Goal: Task Accomplishment & Management: Manage account settings

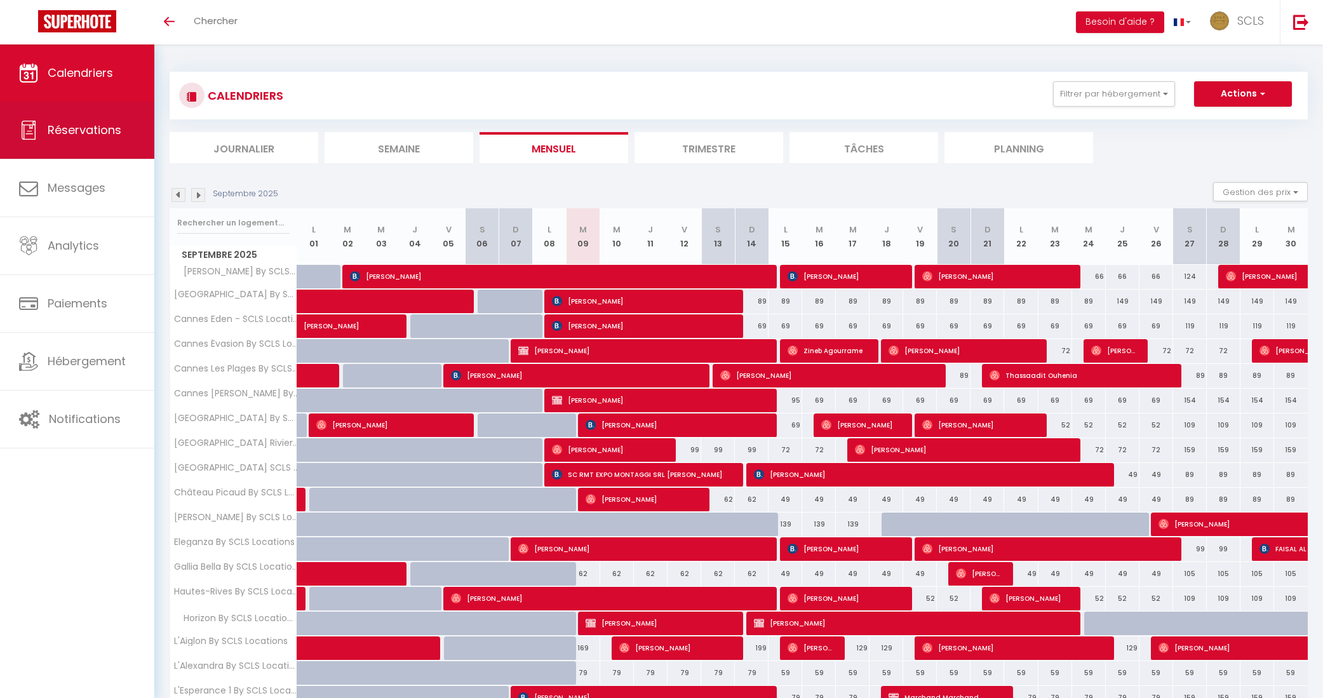
click at [107, 130] on span "Réservations" at bounding box center [85, 130] width 74 height 16
select select "not_cancelled"
click at [86, 126] on span "Réservations" at bounding box center [85, 130] width 74 height 16
select select "not_cancelled"
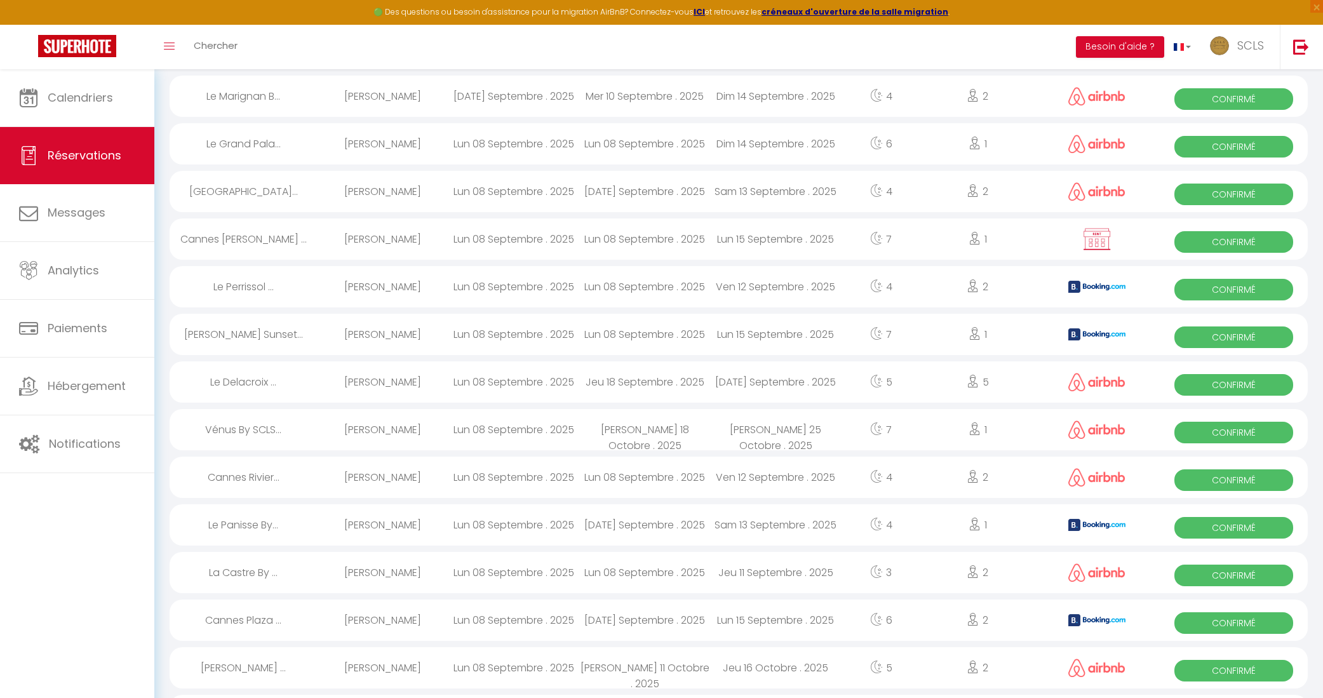
scroll to position [459, 0]
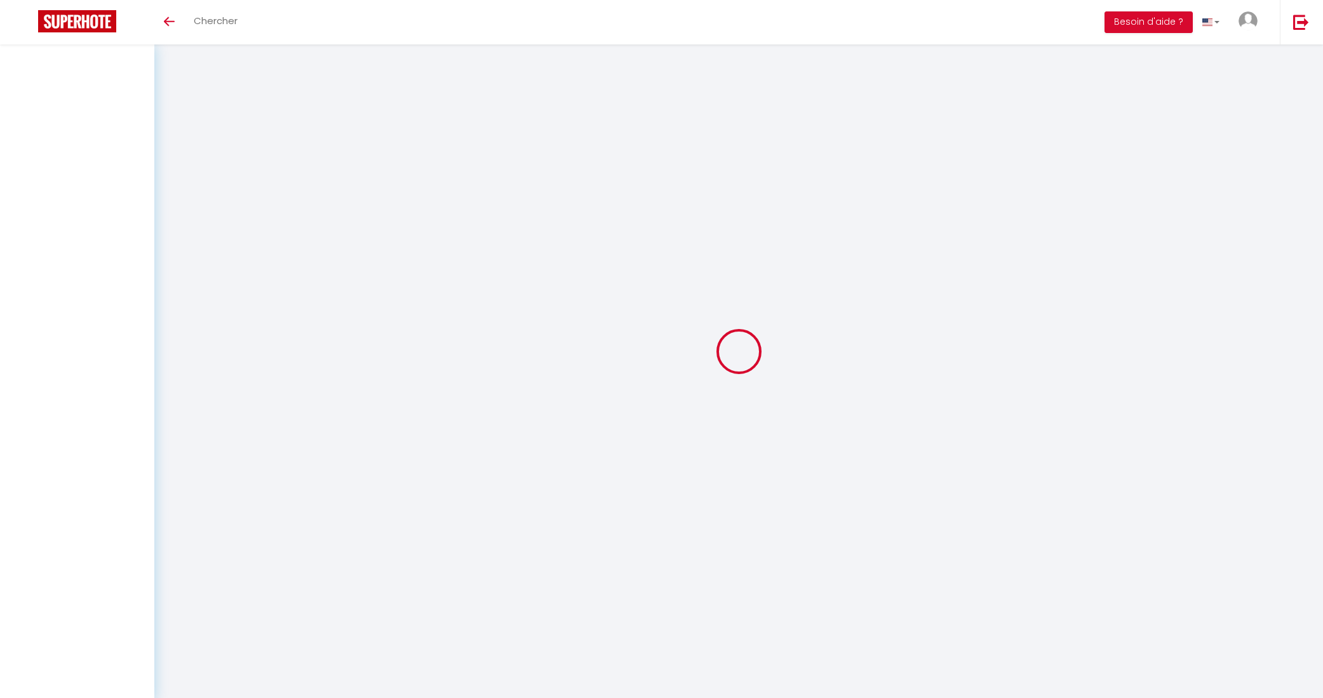
select select "not_cancelled"
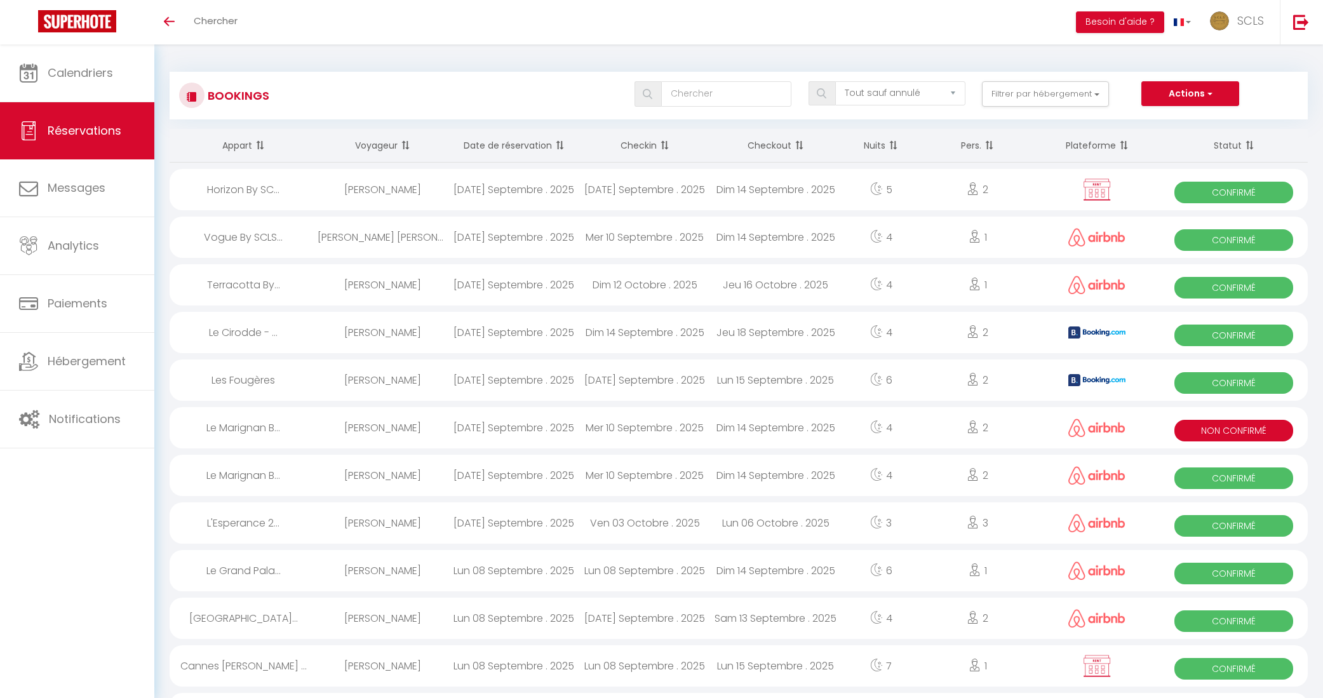
click at [93, 127] on span "Réservations" at bounding box center [85, 131] width 74 height 16
click at [98, 129] on span "Réservations" at bounding box center [85, 131] width 74 height 16
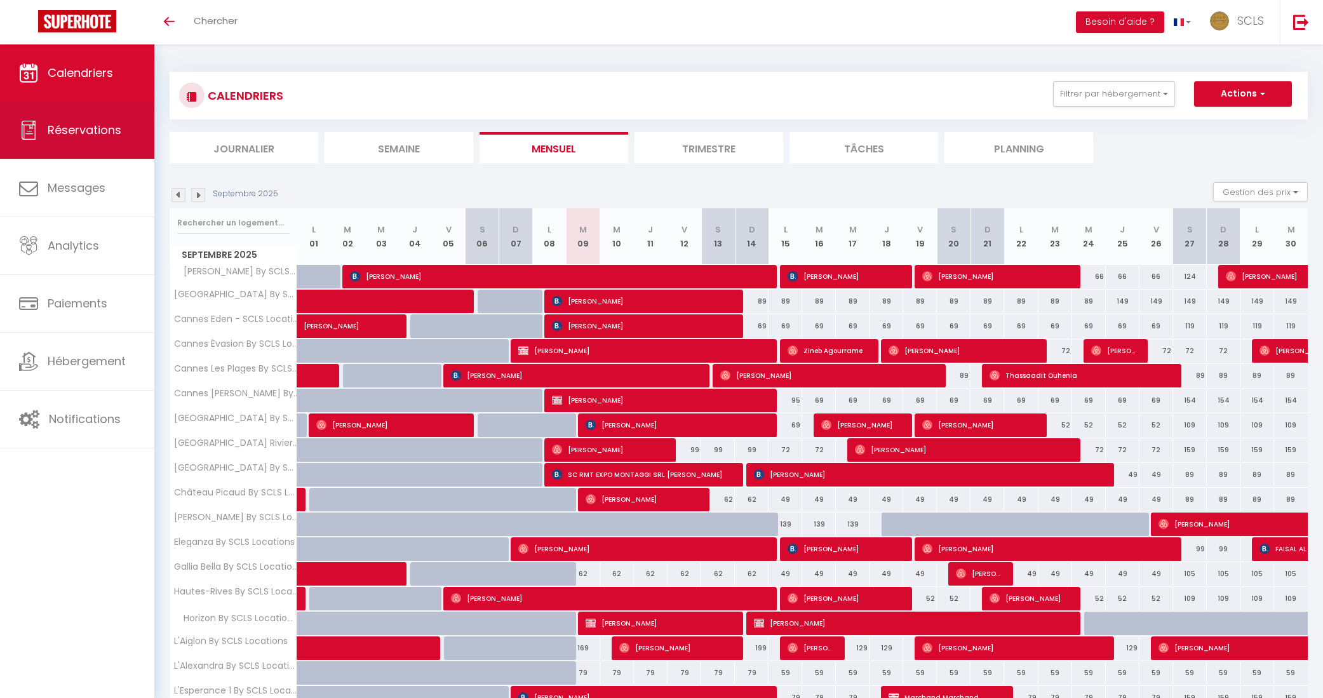
click at [70, 132] on span "Réservations" at bounding box center [85, 130] width 74 height 16
select select "not_cancelled"
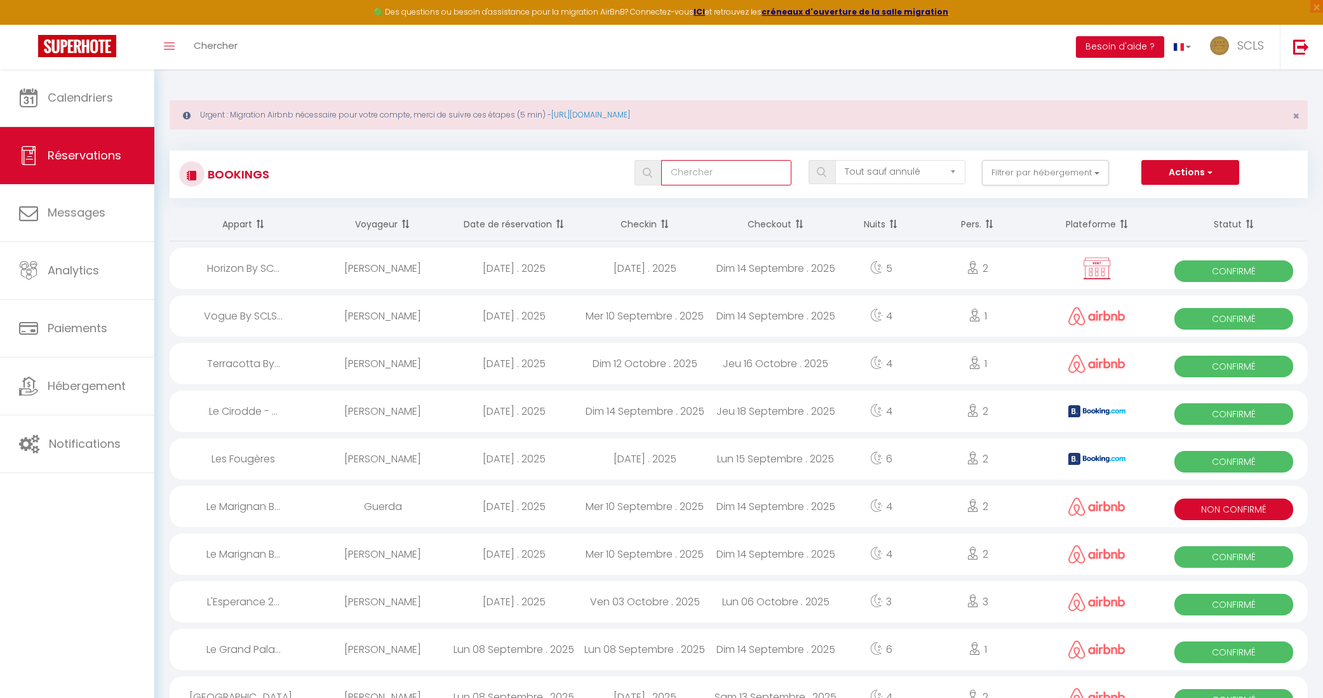
click at [687, 177] on input "text" at bounding box center [726, 172] width 130 height 25
type input "ESPERANCE"
click at [647, 171] on img at bounding box center [648, 173] width 10 height 10
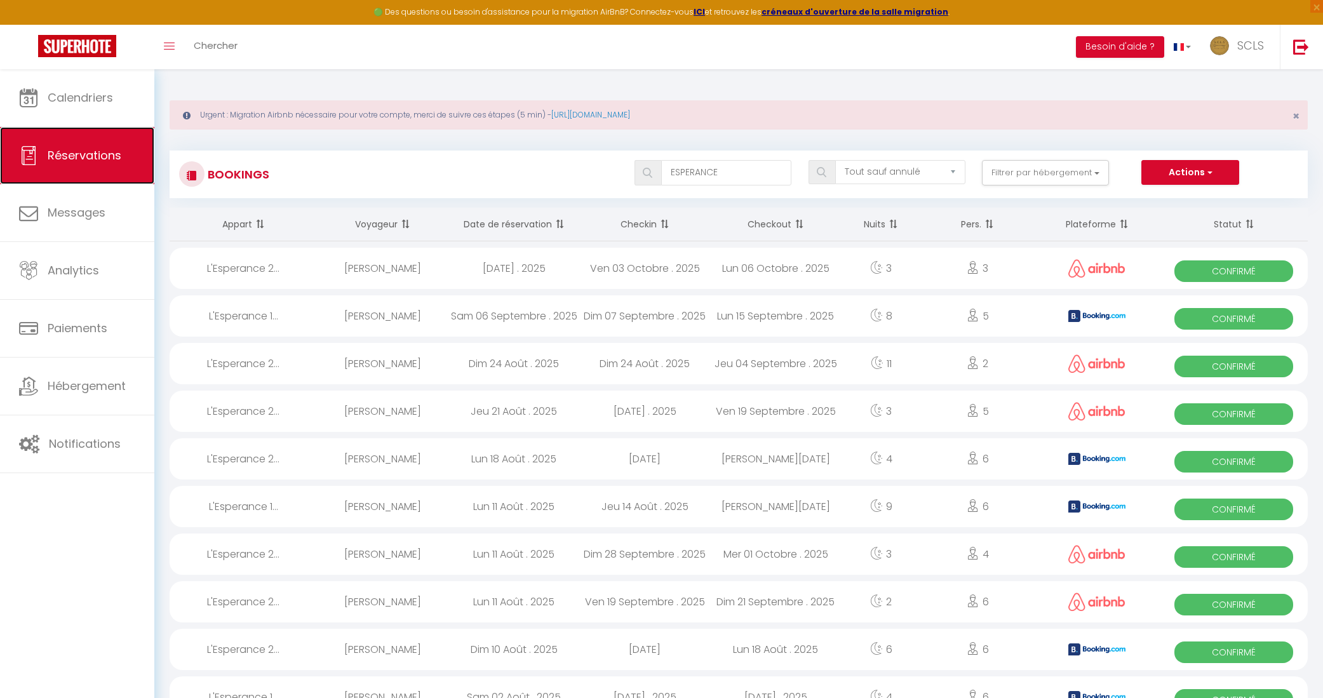
click at [100, 151] on span "Réservations" at bounding box center [85, 155] width 74 height 16
drag, startPoint x: 726, startPoint y: 178, endPoint x: 610, endPoint y: 168, distance: 116.1
click at [610, 168] on div "ESPERANCE Tous les statuts Annulé Confirmé Non Confirmé Tout sauf annulé No Sho…" at bounding box center [785, 172] width 1041 height 25
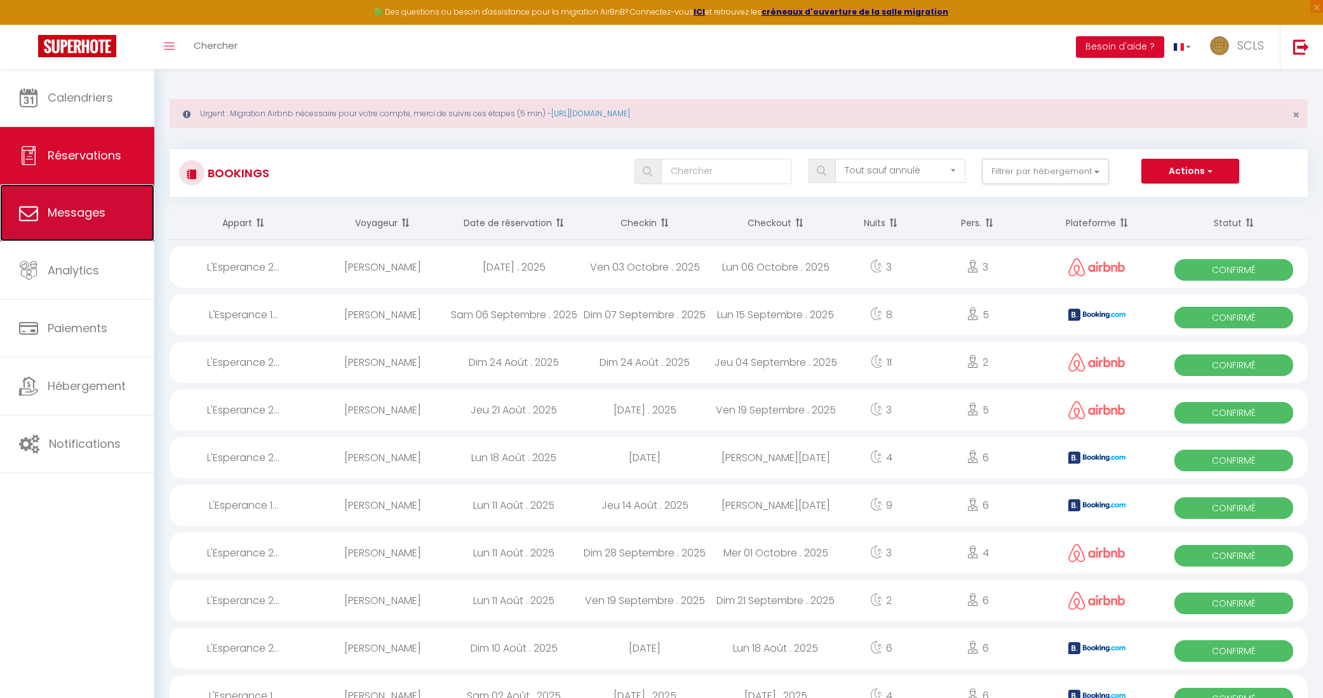
click at [49, 206] on span "Messages" at bounding box center [77, 213] width 58 height 16
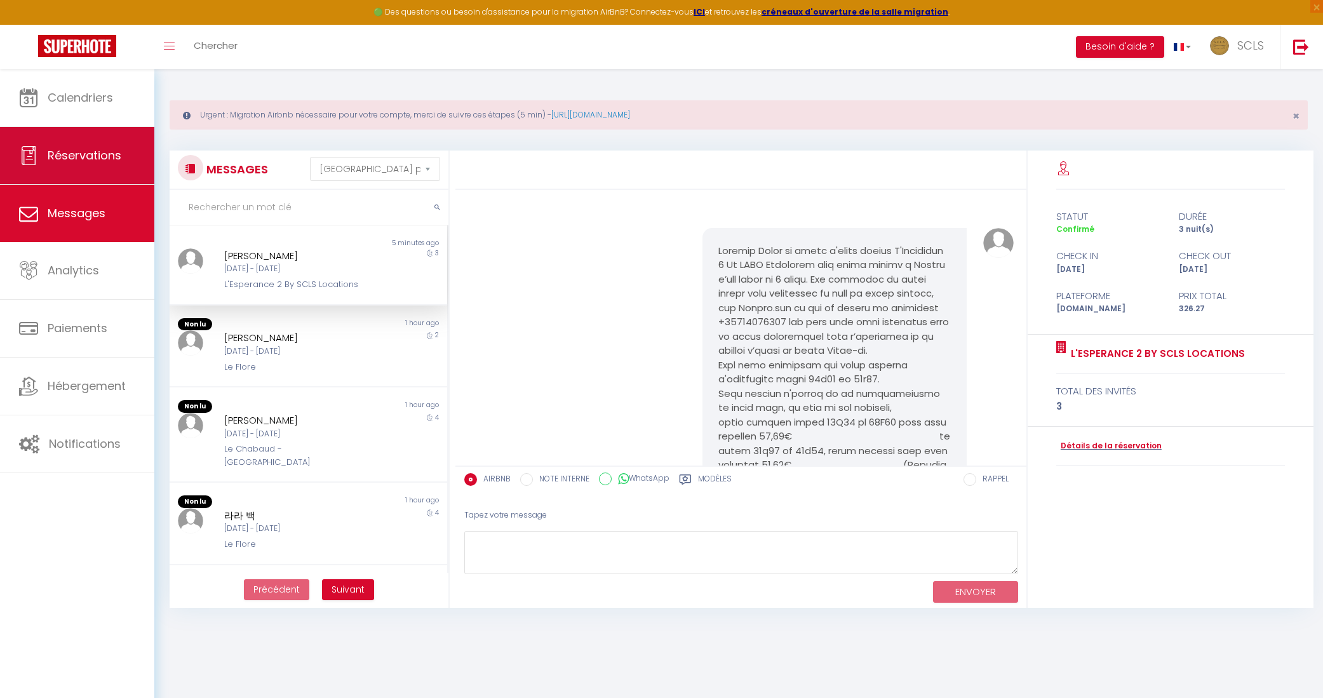
scroll to position [359, 0]
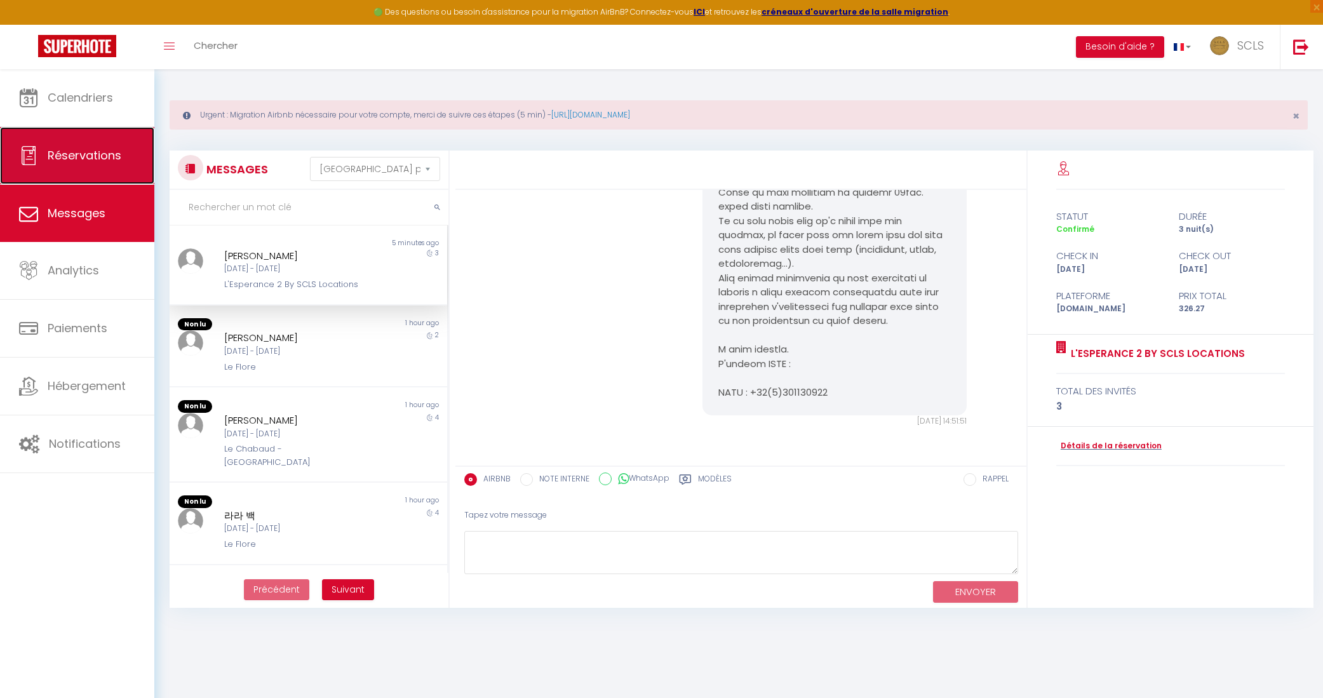
click at [72, 147] on span "Réservations" at bounding box center [85, 155] width 74 height 16
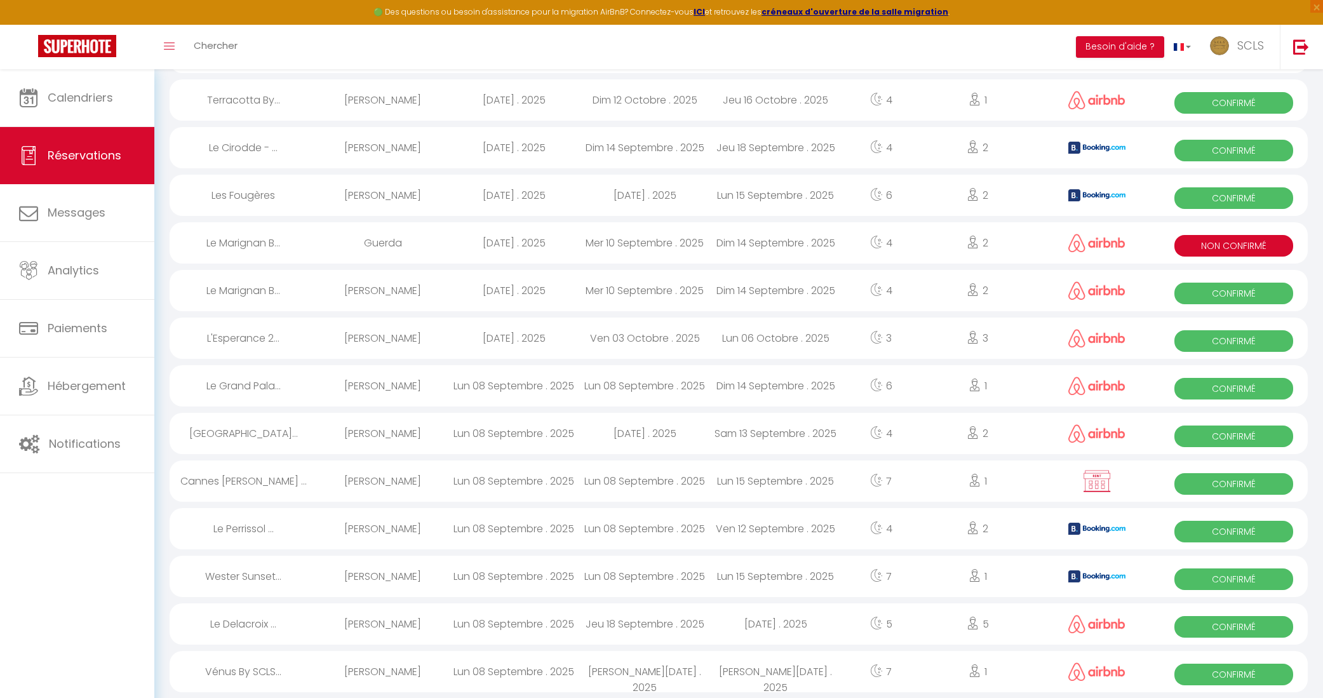
scroll to position [267, 0]
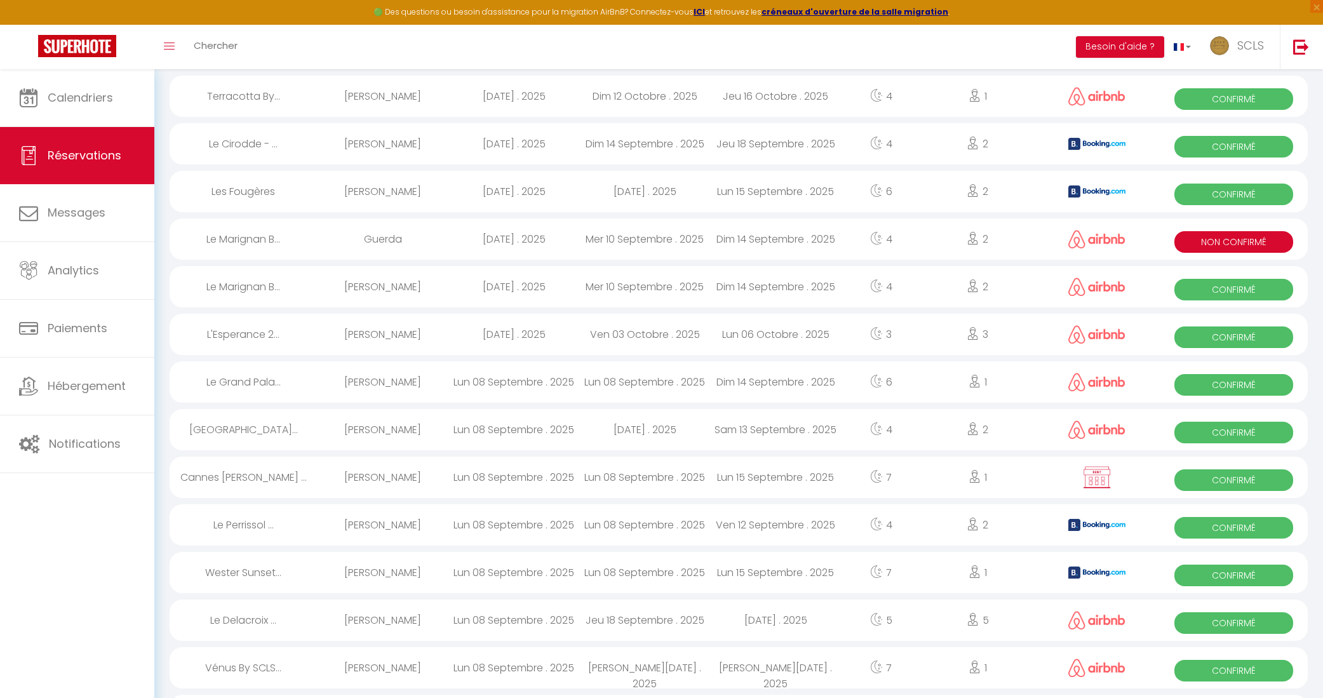
click at [1200, 332] on span "Confirmé" at bounding box center [1233, 337] width 118 height 22
select select "OK"
select select "0"
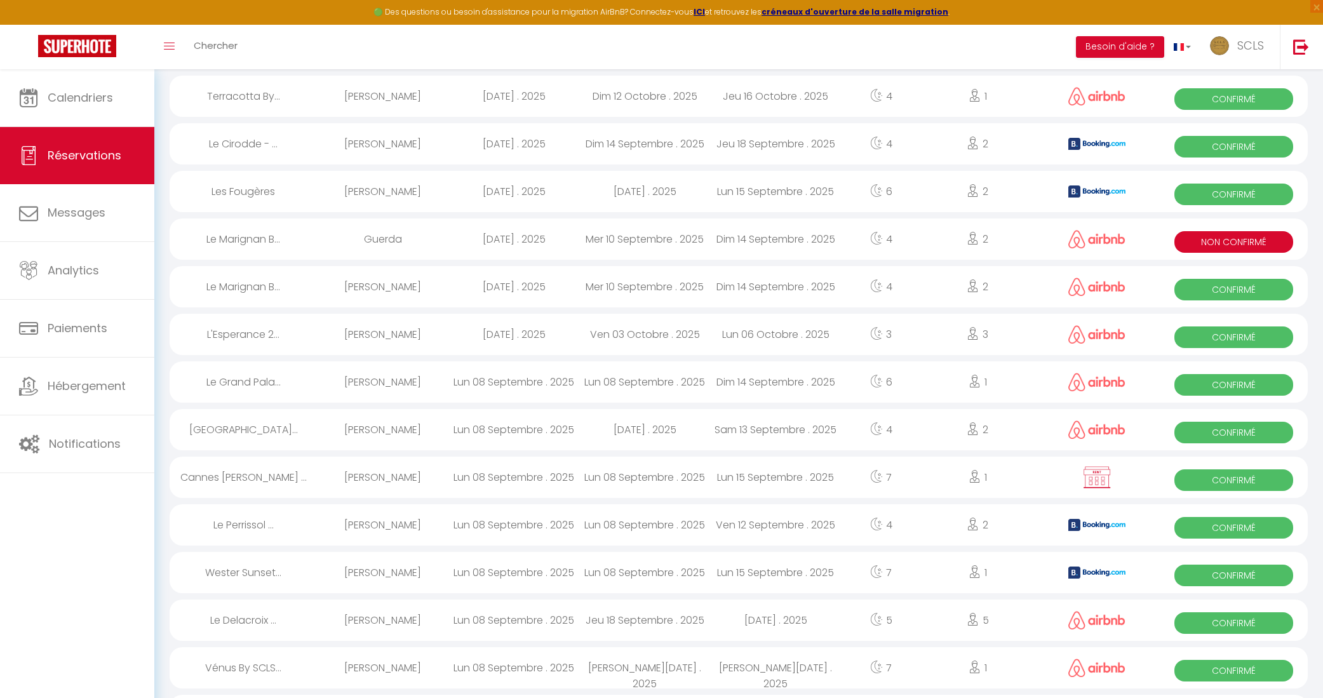
select select "1"
select select
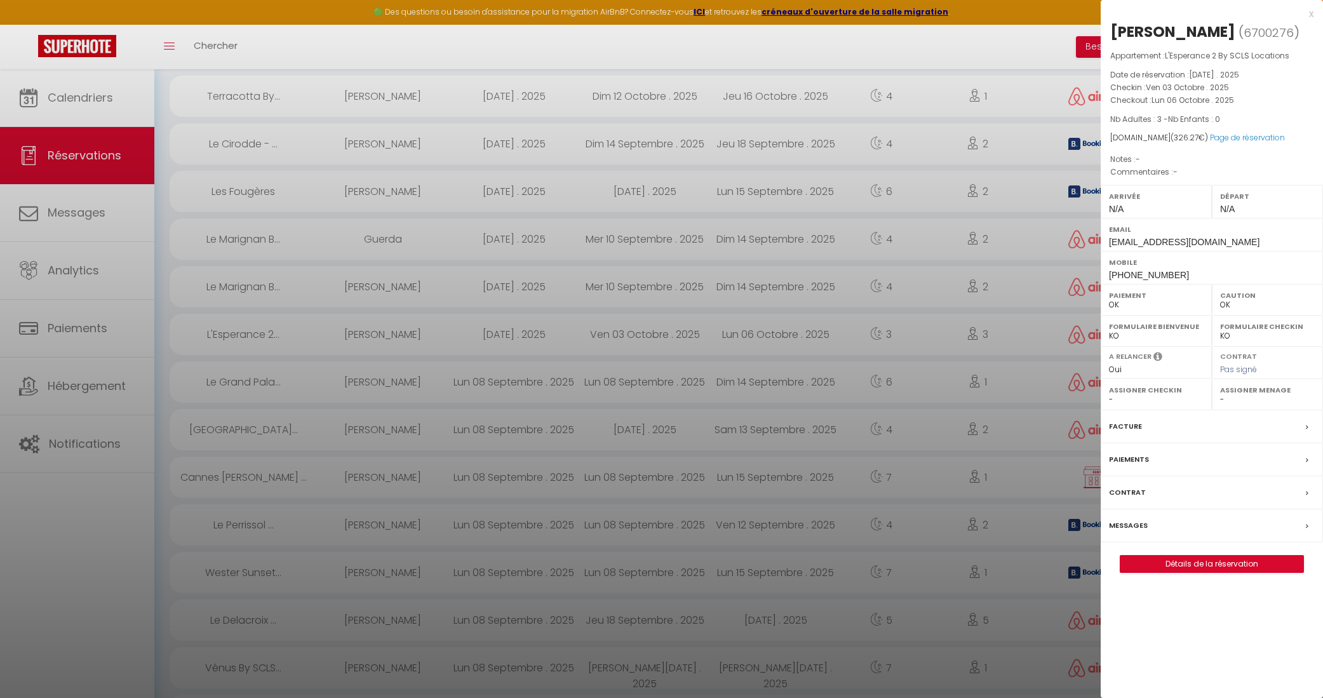
scroll to position [269, 0]
drag, startPoint x: 1110, startPoint y: 29, endPoint x: 1216, endPoint y: 24, distance: 105.6
click at [1216, 24] on h2 "[PERSON_NAME] ( 6700276 )" at bounding box center [1211, 33] width 203 height 22
copy h2 "[PERSON_NAME]"
drag, startPoint x: 1172, startPoint y: 272, endPoint x: 1101, endPoint y: 271, distance: 71.1
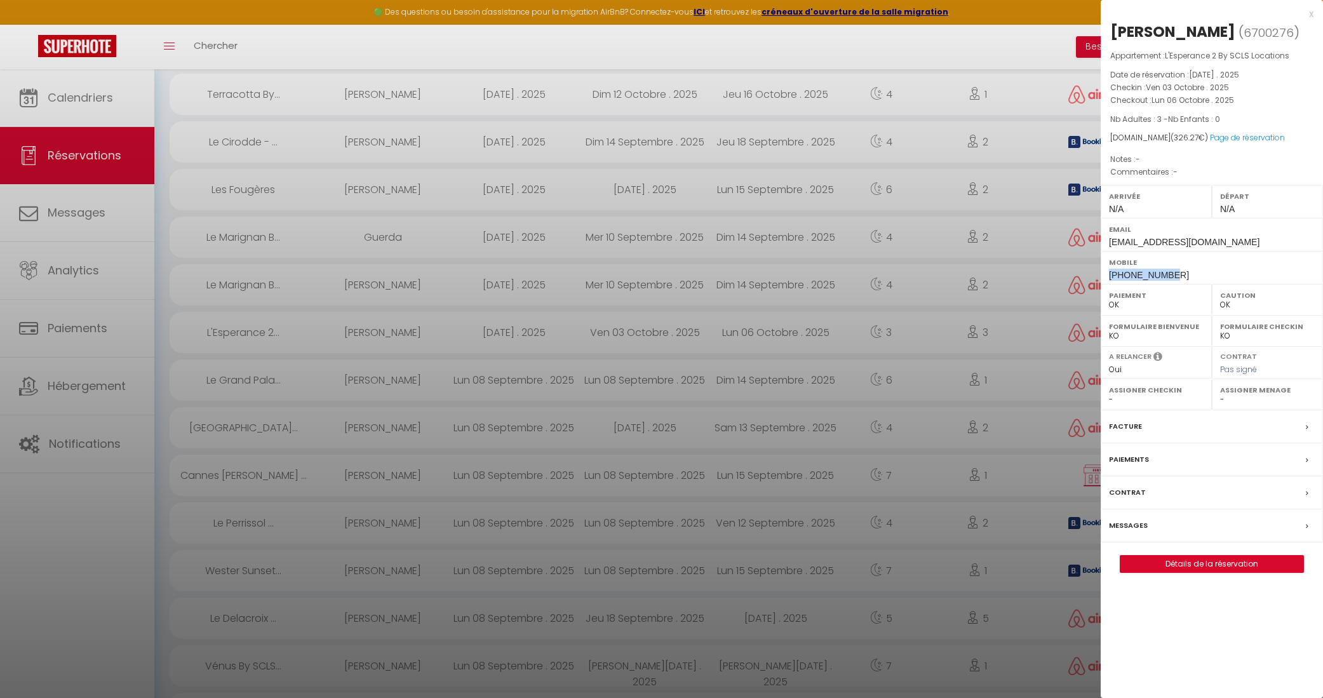
click at [1101, 271] on div "Mobile [PHONE_NUMBER]" at bounding box center [1212, 267] width 222 height 33
copy span "[PHONE_NUMBER]"
